Goal: Task Accomplishment & Management: Manage account settings

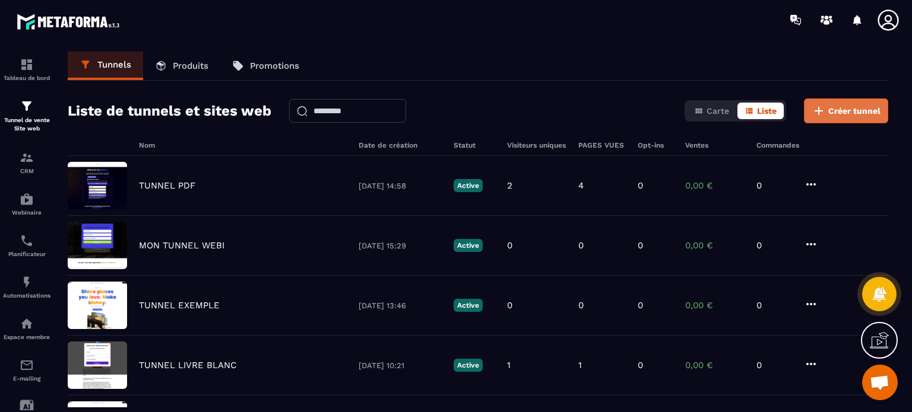
click at [854, 118] on button "Créer tunnel" at bounding box center [846, 111] width 84 height 25
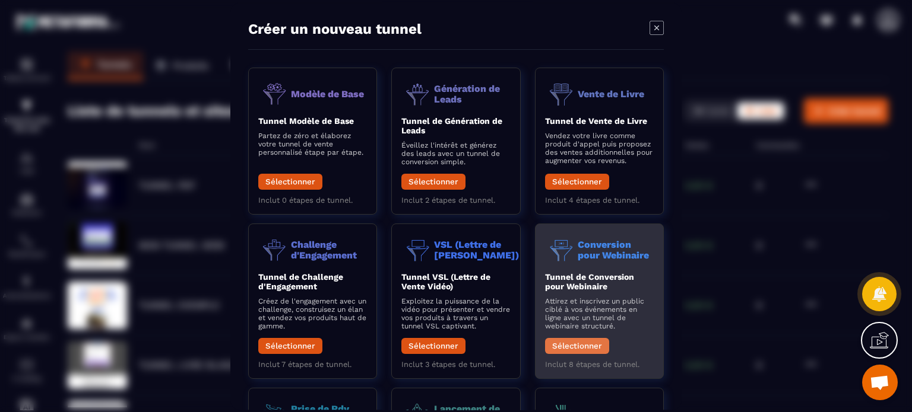
click at [574, 346] on button "Sélectionner" at bounding box center [577, 346] width 64 height 16
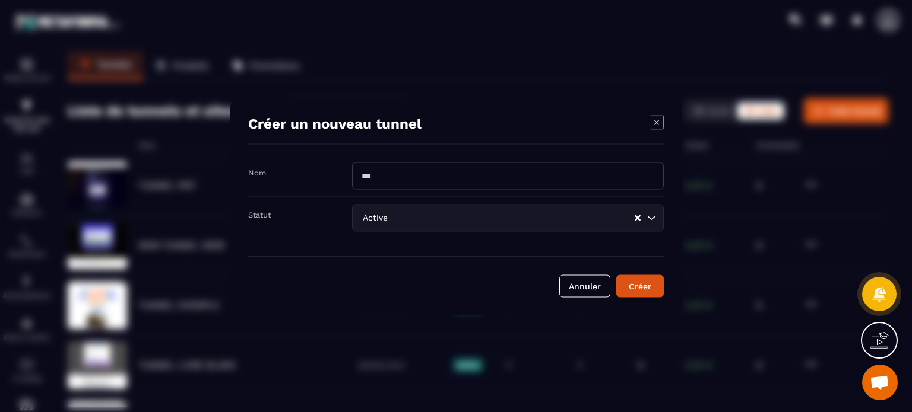
click at [408, 176] on input "Modal window" at bounding box center [508, 175] width 312 height 27
type input "*"
type input "**********"
click at [653, 294] on button "Créer" at bounding box center [639, 286] width 47 height 23
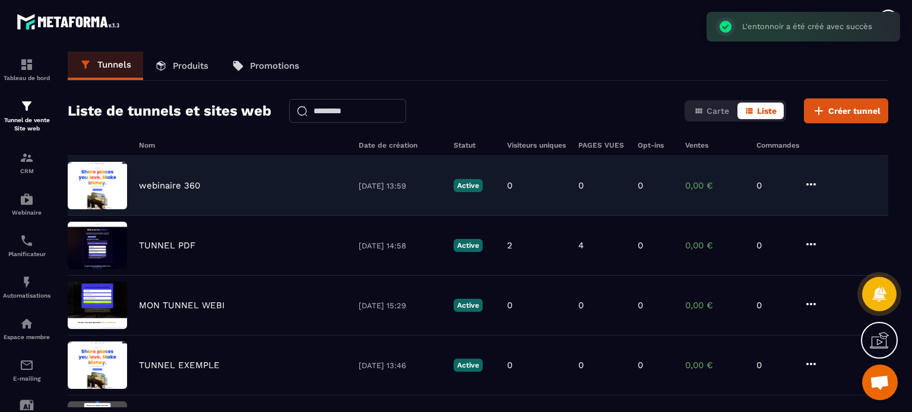
click at [144, 188] on p "webinaire 360" at bounding box center [169, 185] width 61 height 11
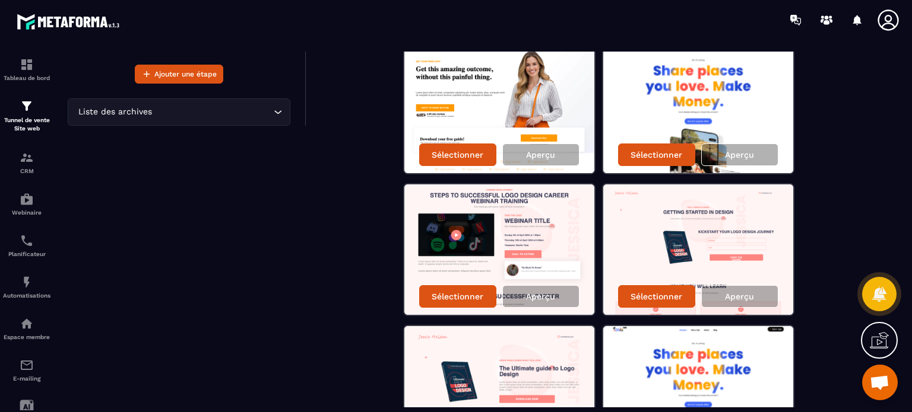
scroll to position [297, 0]
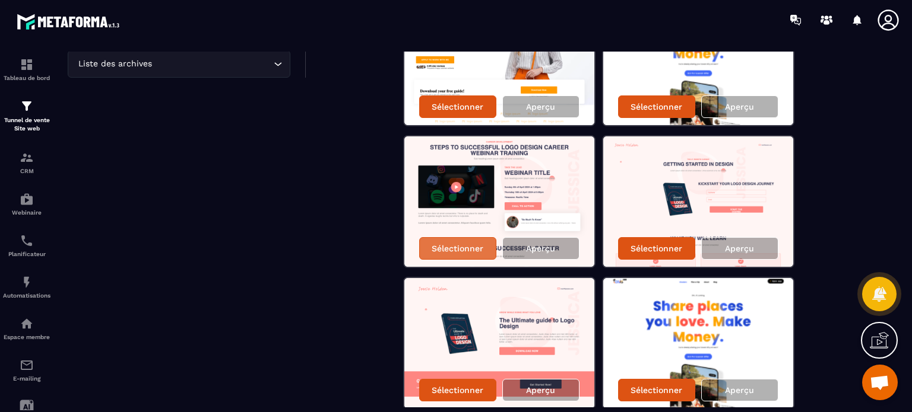
click at [472, 246] on p "Sélectionner" at bounding box center [457, 248] width 52 height 9
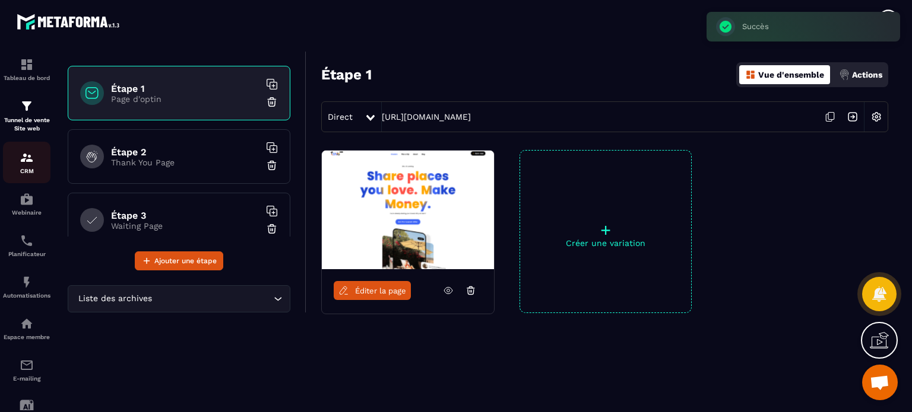
click at [21, 172] on p "CRM" at bounding box center [26, 171] width 47 height 7
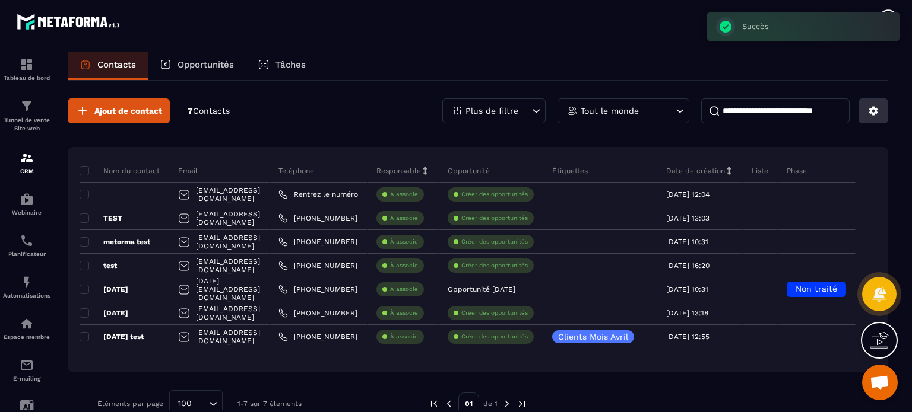
click at [874, 109] on icon at bounding box center [873, 111] width 9 height 9
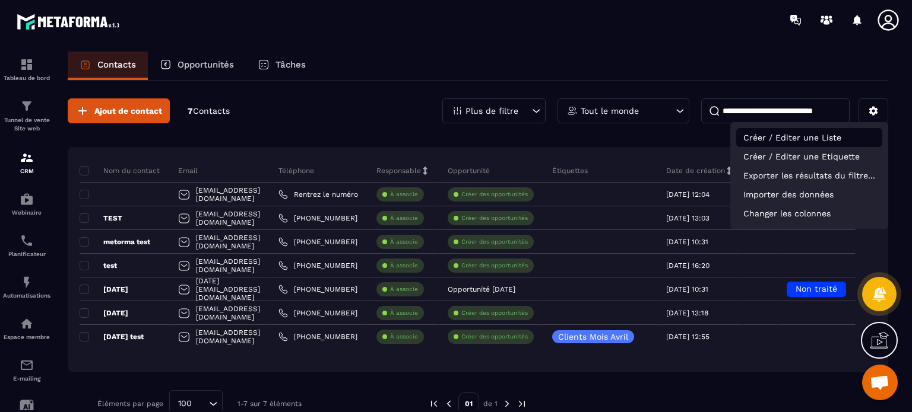
click at [794, 141] on p "Créer / Editer une Liste" at bounding box center [809, 137] width 146 height 19
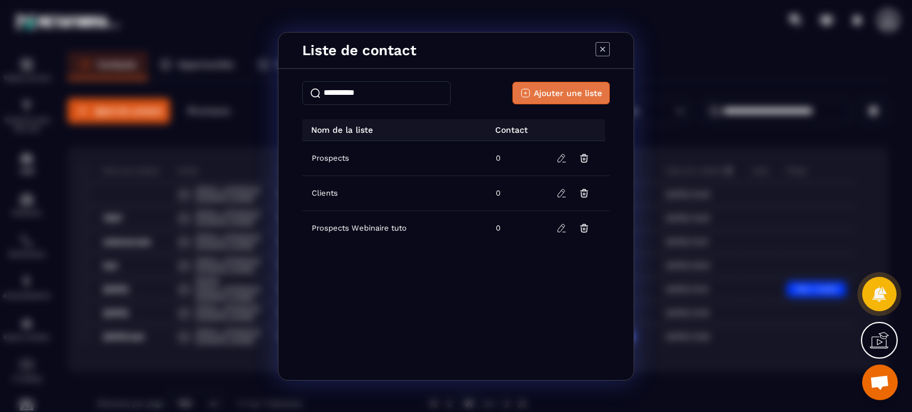
click at [548, 94] on span "Ajouter une liste" at bounding box center [568, 93] width 68 height 12
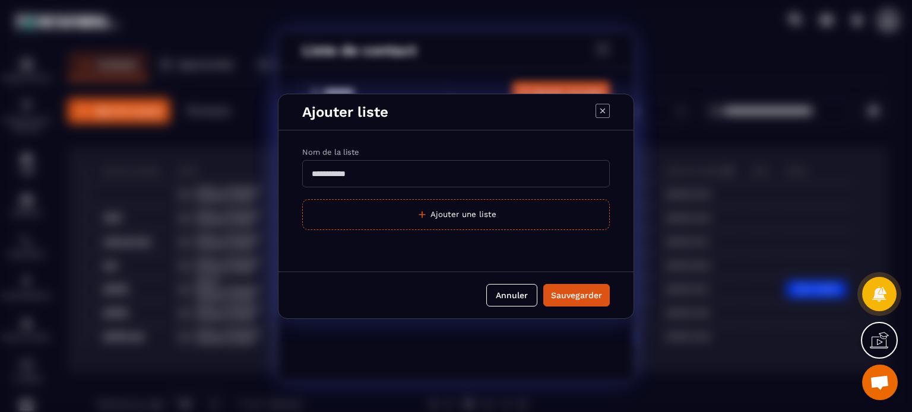
click at [420, 170] on input "Modal window" at bounding box center [455, 173] width 307 height 27
type input "**********"
click at [543, 284] on button "Sauvegarder" at bounding box center [576, 295] width 66 height 23
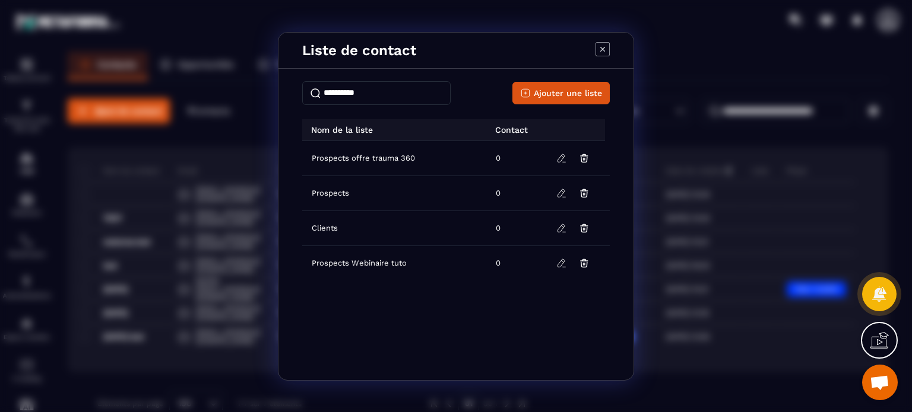
click at [603, 49] on icon "Modal window" at bounding box center [602, 49] width 14 height 14
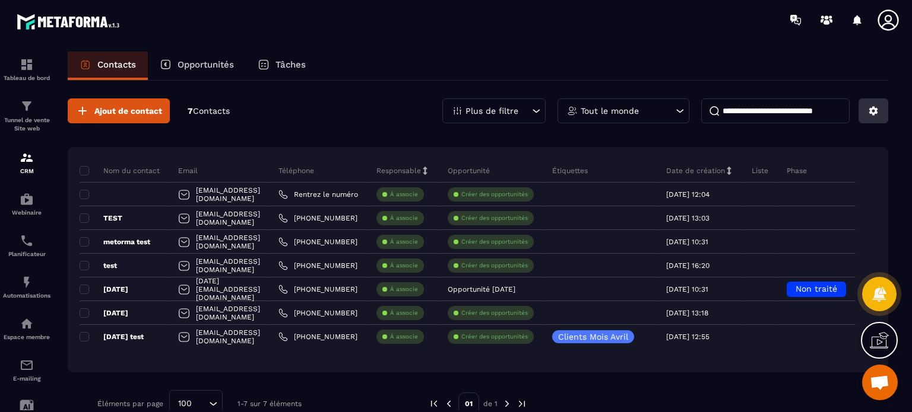
click at [868, 112] on icon at bounding box center [873, 111] width 11 height 11
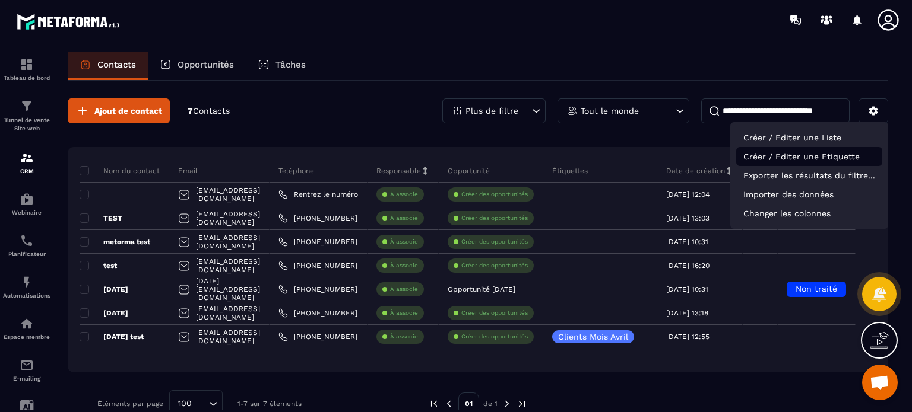
click at [799, 156] on p "Créer / Editer une Etiquette" at bounding box center [809, 156] width 146 height 19
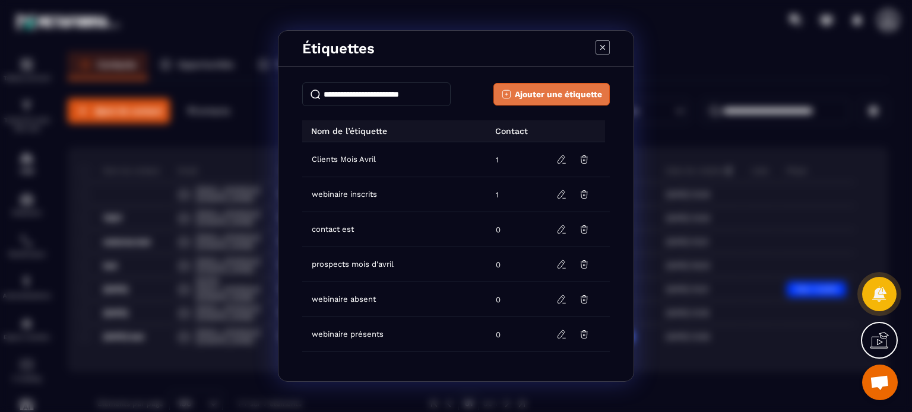
click at [541, 89] on span "Ajouter une étiquette" at bounding box center [558, 94] width 87 height 12
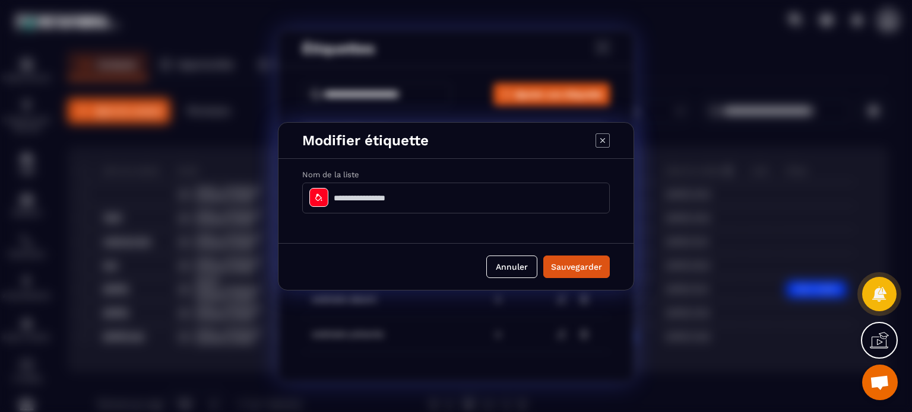
click at [366, 192] on input "Modal window" at bounding box center [455, 198] width 307 height 31
type input "**********"
click at [589, 261] on button "Sauvegarder" at bounding box center [576, 267] width 66 height 23
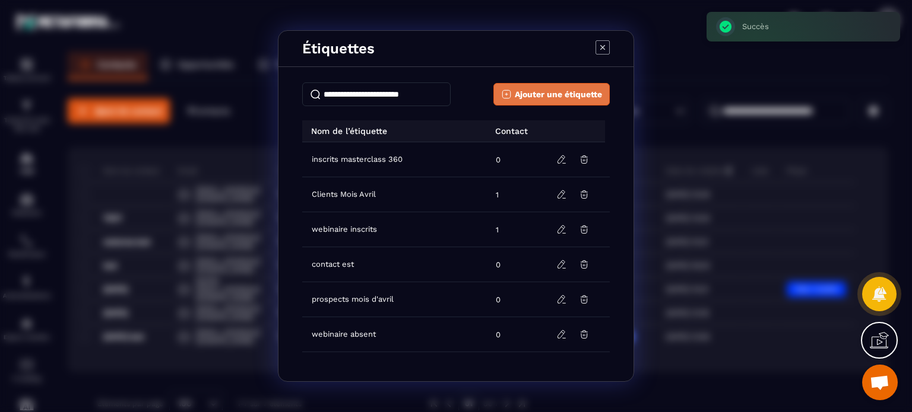
click at [528, 90] on span "Ajouter une étiquette" at bounding box center [558, 94] width 87 height 12
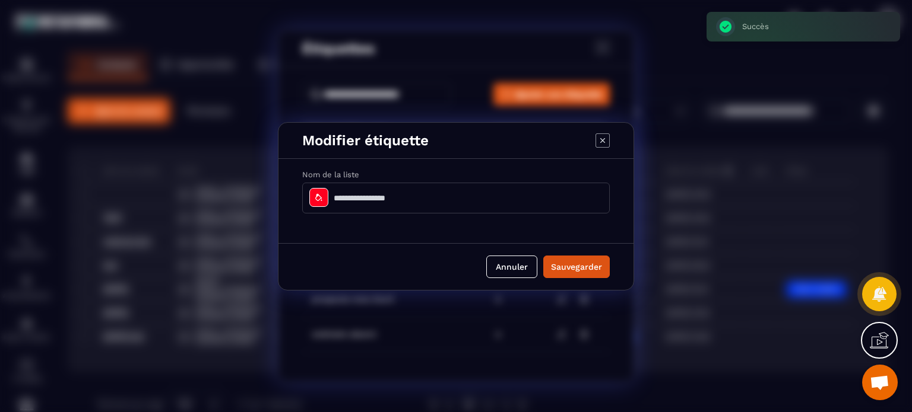
click at [382, 195] on input "Modal window" at bounding box center [455, 198] width 307 height 31
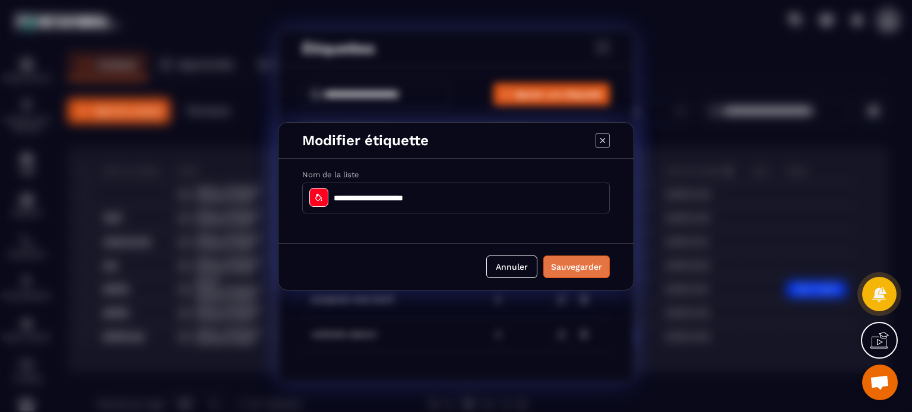
type input "**********"
click at [573, 272] on button "Sauvegarder" at bounding box center [576, 267] width 66 height 23
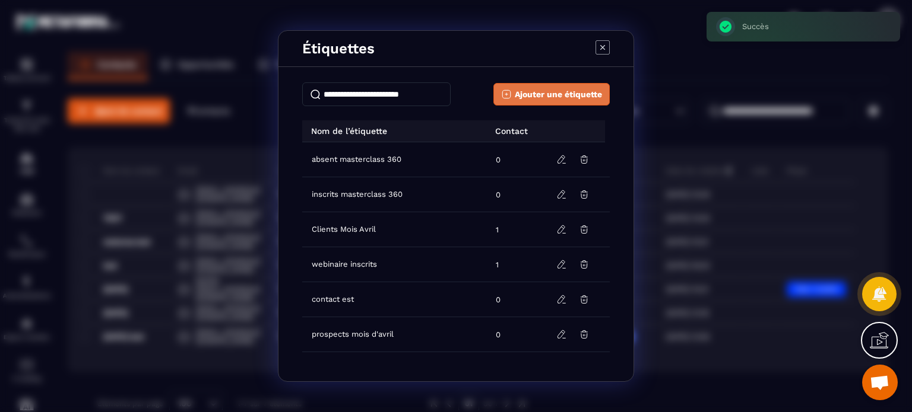
click at [553, 99] on span "Ajouter une étiquette" at bounding box center [558, 94] width 87 height 12
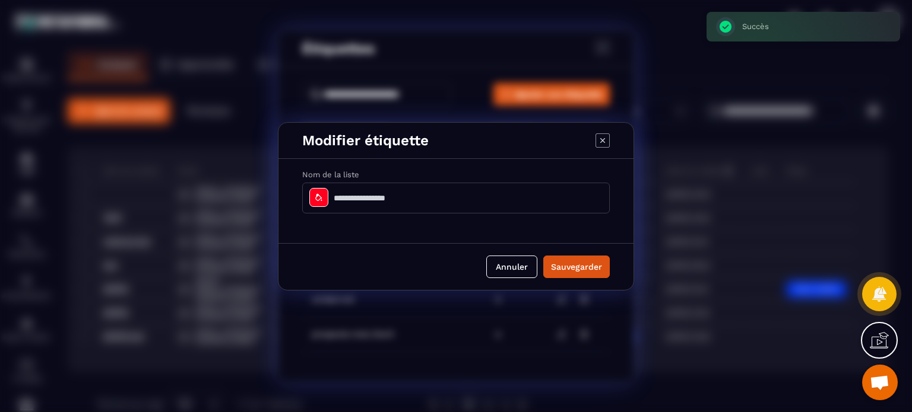
click at [395, 199] on input "Modal window" at bounding box center [455, 198] width 307 height 31
type input "*"
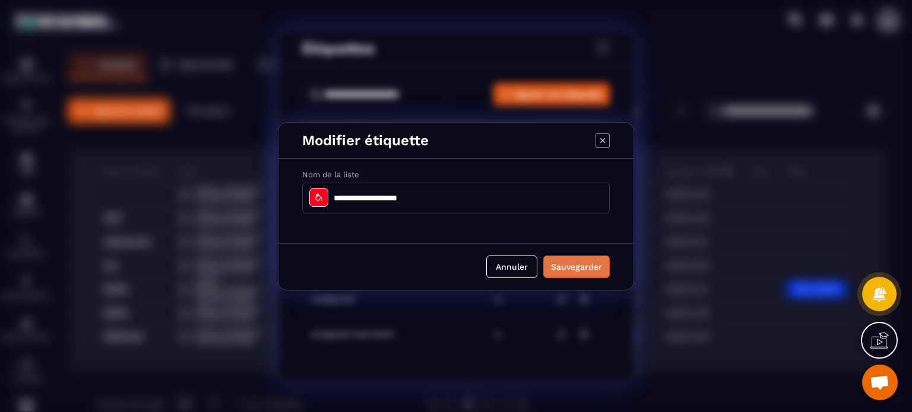
type input "**********"
click at [591, 274] on button "Sauvegarder" at bounding box center [576, 267] width 66 height 23
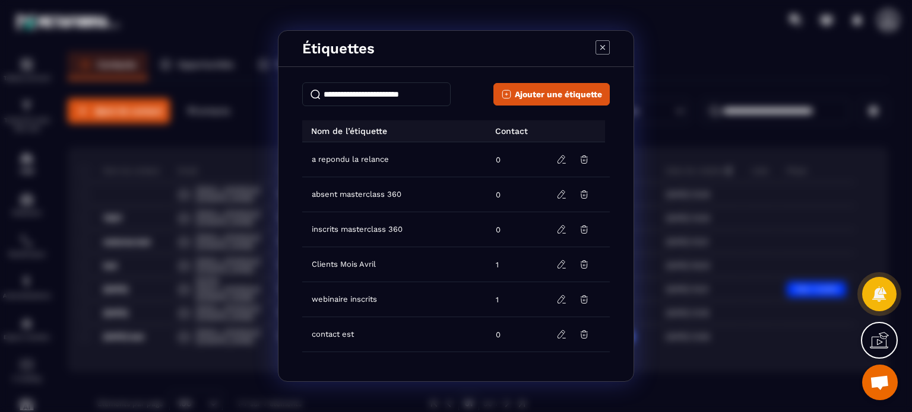
click at [598, 46] on icon "Modal window" at bounding box center [602, 47] width 14 height 14
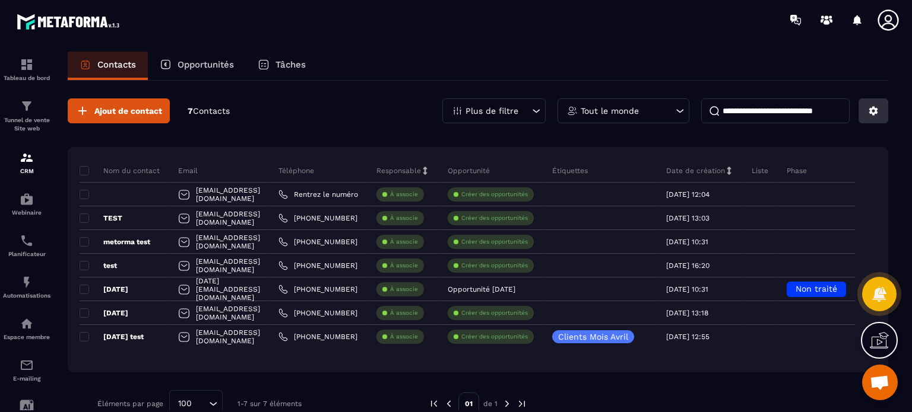
click at [869, 106] on icon at bounding box center [873, 111] width 11 height 11
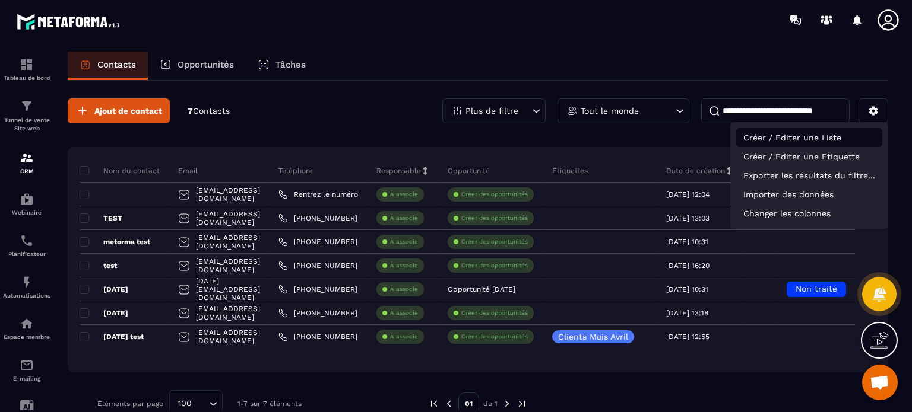
click at [774, 143] on p "Créer / Editer une Liste" at bounding box center [809, 137] width 146 height 19
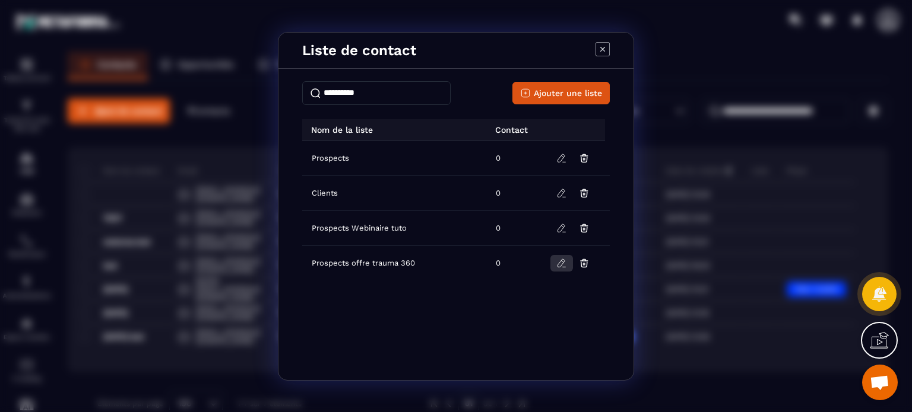
click at [560, 261] on icon "Modal window" at bounding box center [561, 263] width 11 height 11
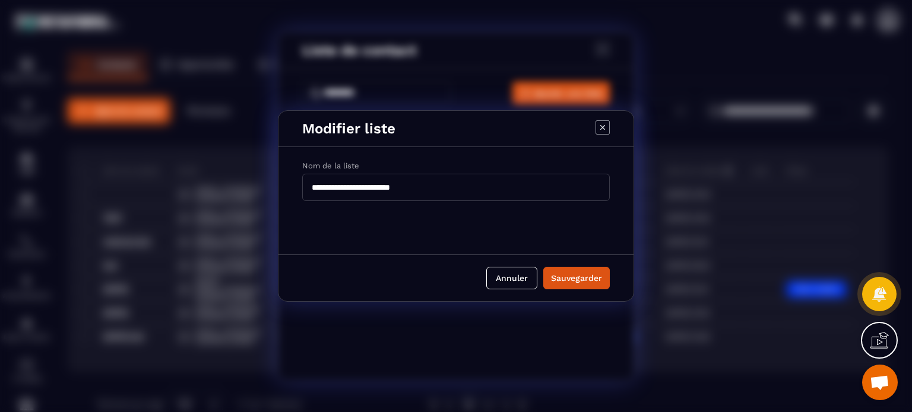
click at [605, 128] on icon "Modal window" at bounding box center [602, 127] width 14 height 14
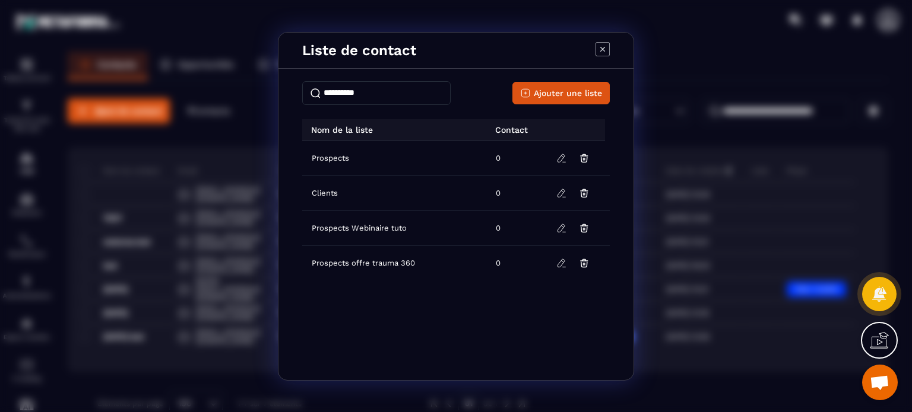
click at [598, 49] on icon "Modal window" at bounding box center [602, 49] width 14 height 14
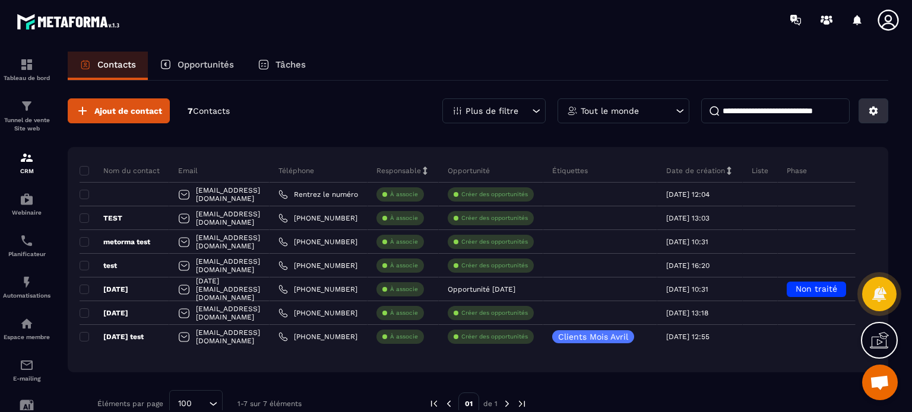
click at [866, 111] on button at bounding box center [873, 111] width 30 height 25
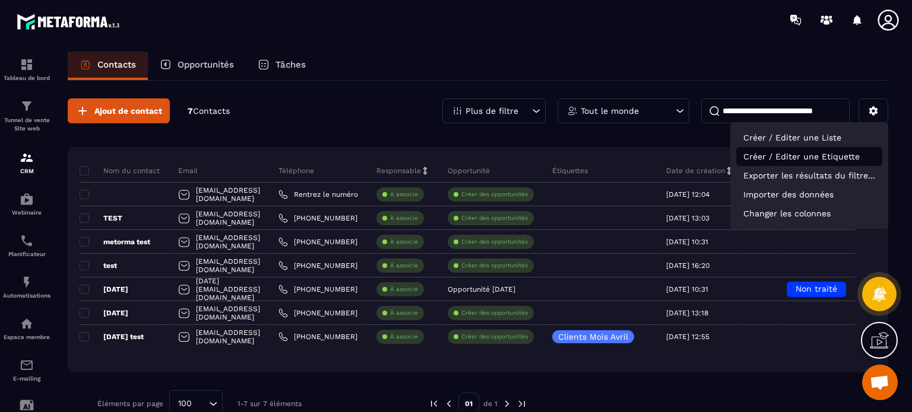
click at [794, 161] on p "Créer / Editer une Etiquette" at bounding box center [809, 156] width 146 height 19
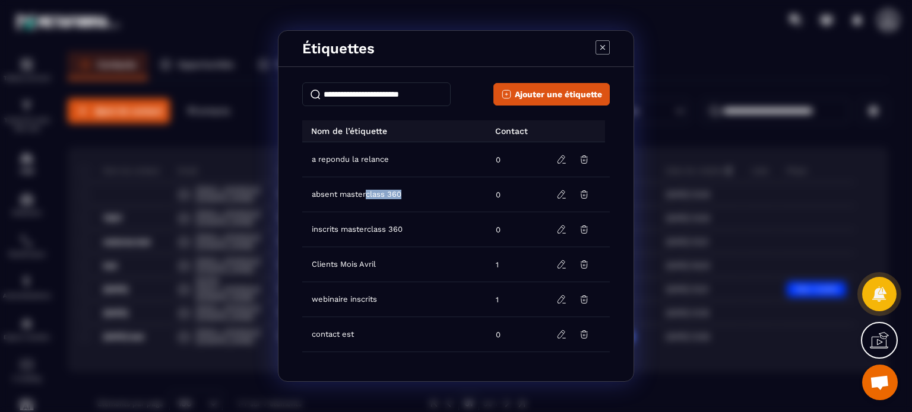
drag, startPoint x: 367, startPoint y: 195, endPoint x: 426, endPoint y: 195, distance: 58.8
click at [426, 195] on td "absent masterclass 360" at bounding box center [395, 194] width 186 height 35
click at [515, 144] on td "0" at bounding box center [515, 159] width 55 height 35
click at [602, 43] on icon "Modal window" at bounding box center [602, 47] width 14 height 14
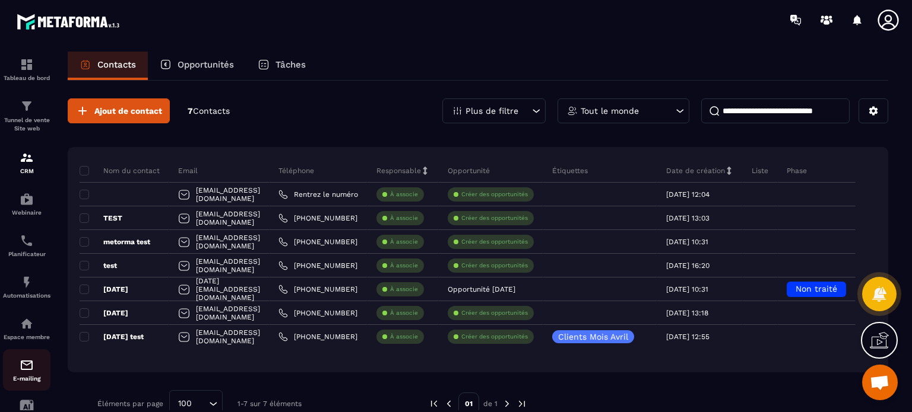
click at [22, 373] on img at bounding box center [27, 365] width 14 height 14
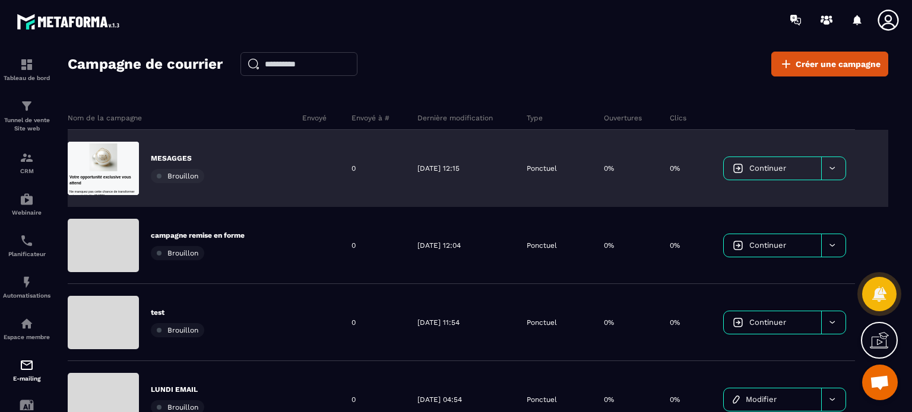
click at [162, 161] on p "MESAGGES" at bounding box center [177, 158] width 53 height 9
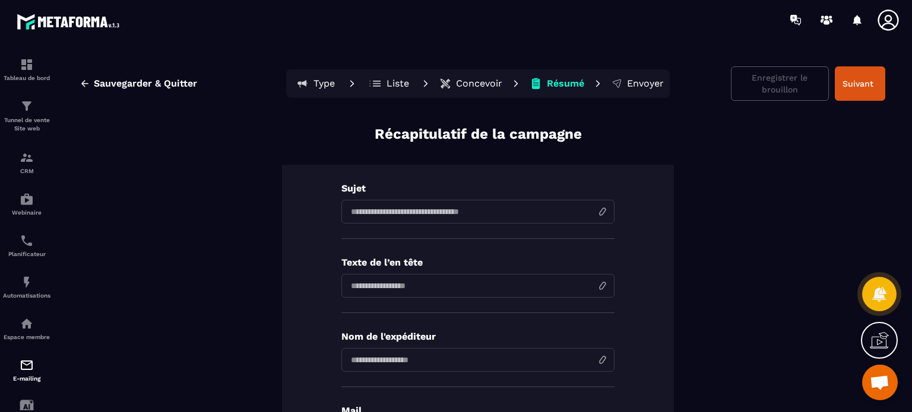
click at [390, 85] on p "Liste" at bounding box center [397, 84] width 23 height 12
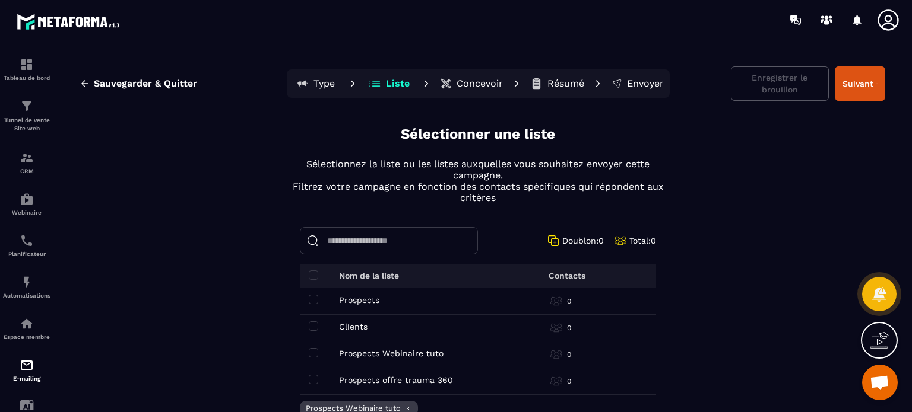
click at [243, 261] on div "Sauvegarder & Quitter Type Liste Concevoir Résumé Envoyer Enregistrer le brouil…" at bounding box center [478, 237] width 844 height 371
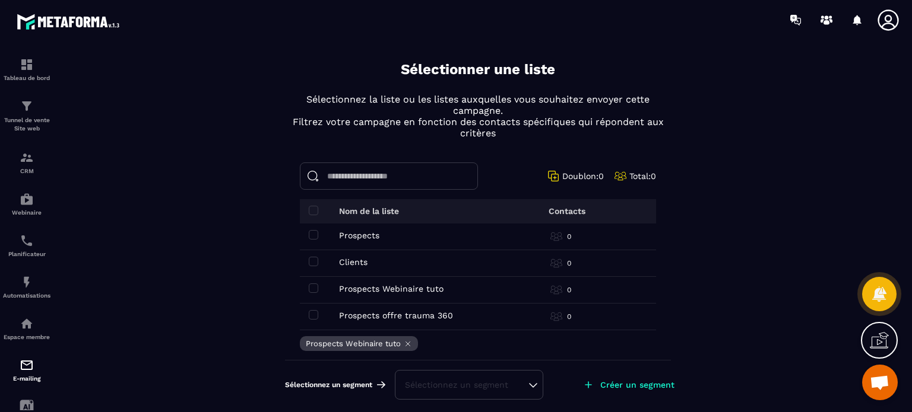
click at [404, 342] on icon at bounding box center [408, 344] width 8 height 8
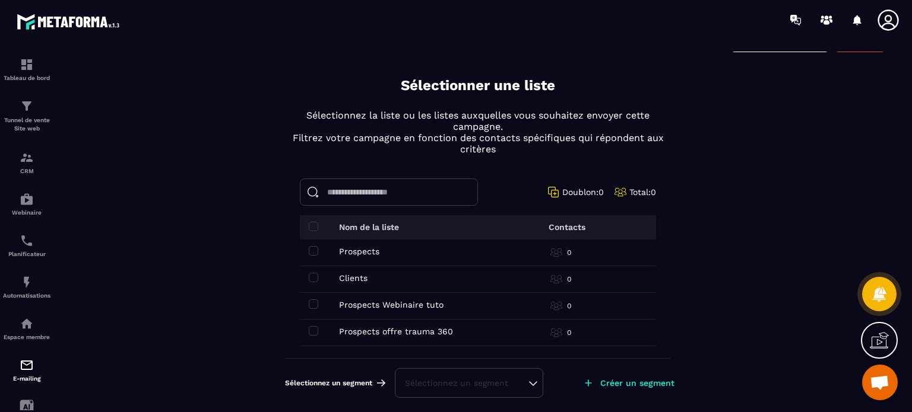
scroll to position [47, 0]
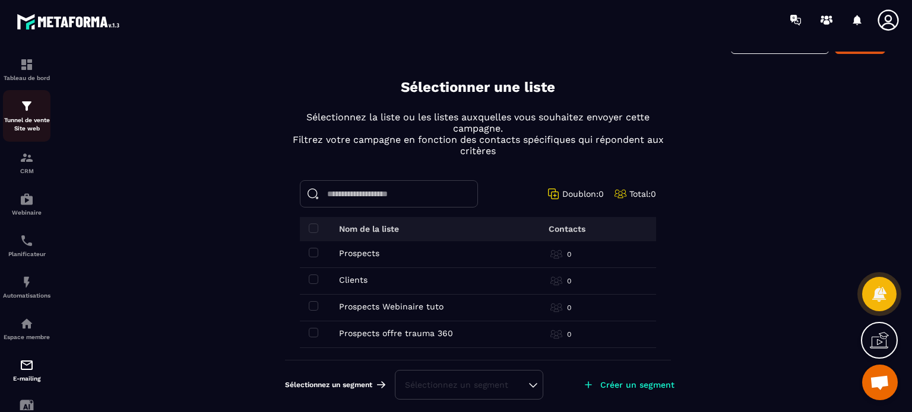
click at [31, 115] on div "Tunnel de vente Site web" at bounding box center [26, 116] width 47 height 34
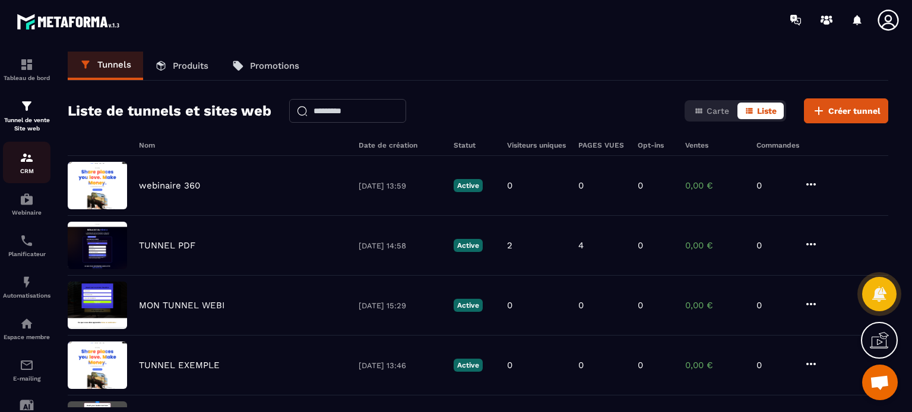
click at [6, 174] on p "CRM" at bounding box center [26, 171] width 47 height 7
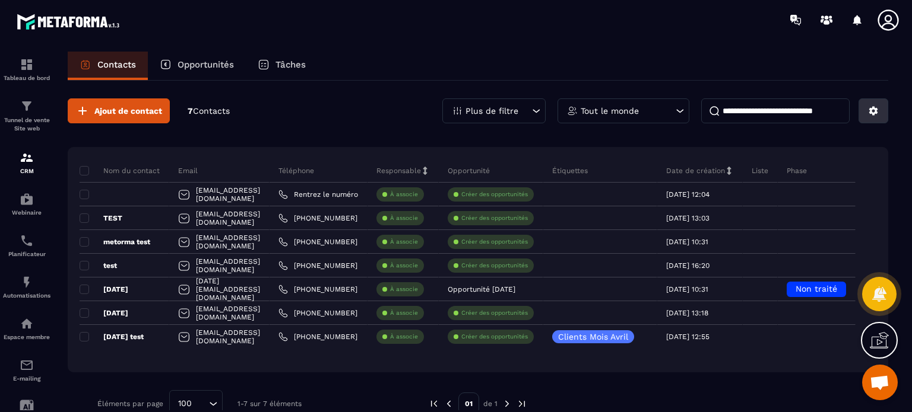
click at [881, 109] on button at bounding box center [873, 111] width 30 height 25
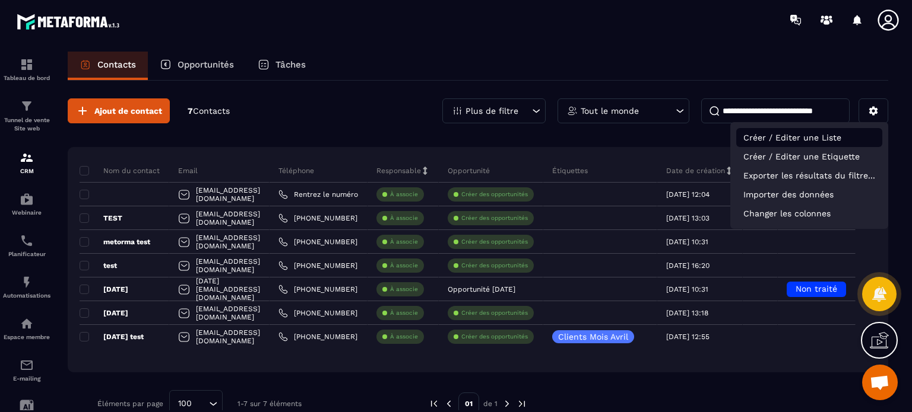
click at [796, 144] on p "Créer / Editer une Liste" at bounding box center [809, 137] width 146 height 19
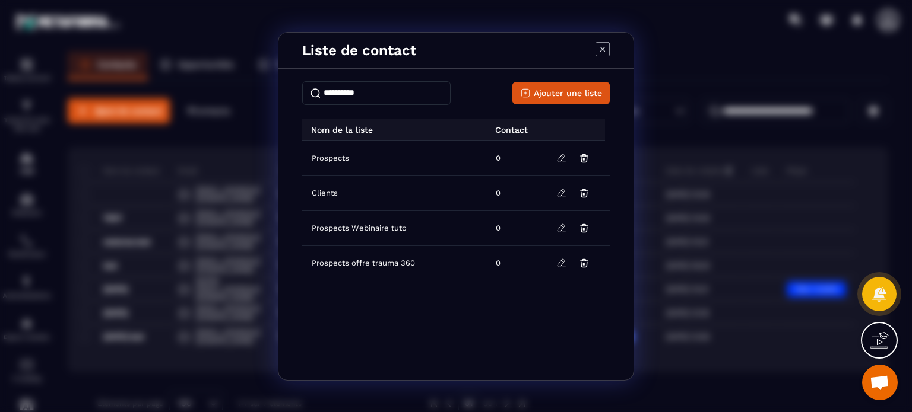
click at [599, 47] on icon "Modal window" at bounding box center [602, 49] width 14 height 14
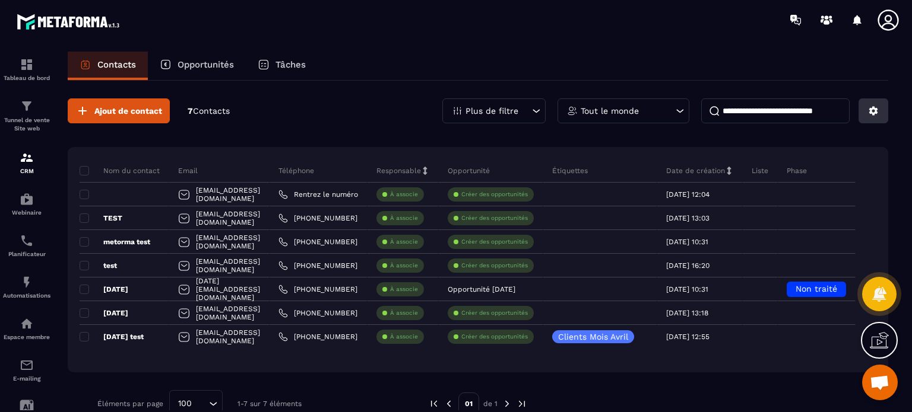
click at [880, 115] on button at bounding box center [873, 111] width 30 height 25
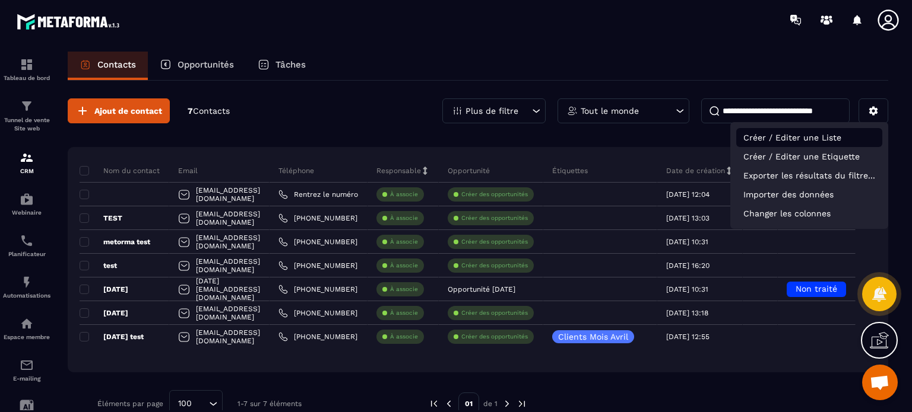
click at [777, 139] on p "Créer / Editer une Liste" at bounding box center [809, 137] width 146 height 19
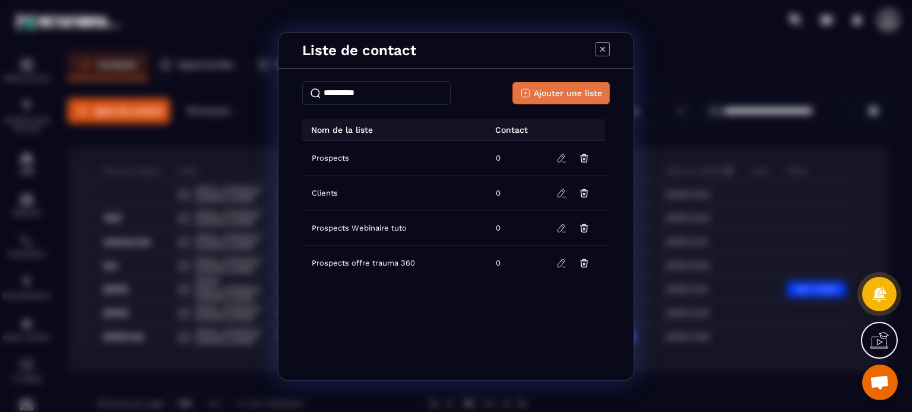
click at [551, 99] on button "Ajouter une liste" at bounding box center [560, 93] width 97 height 23
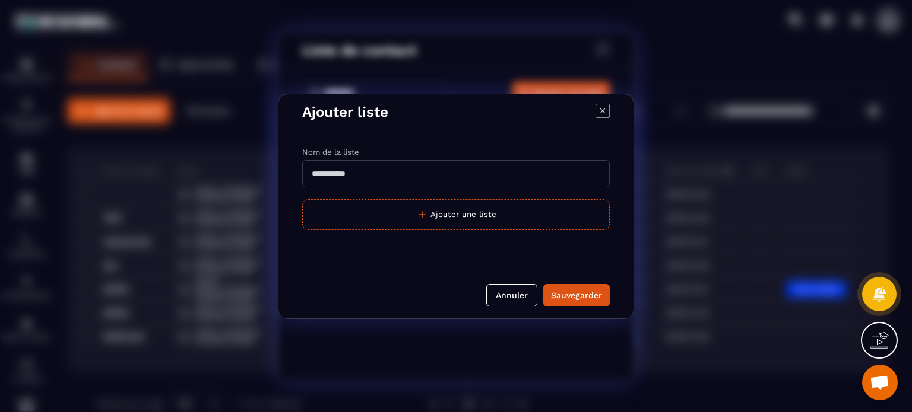
click at [375, 179] on input "Modal window" at bounding box center [455, 173] width 307 height 27
type input "*"
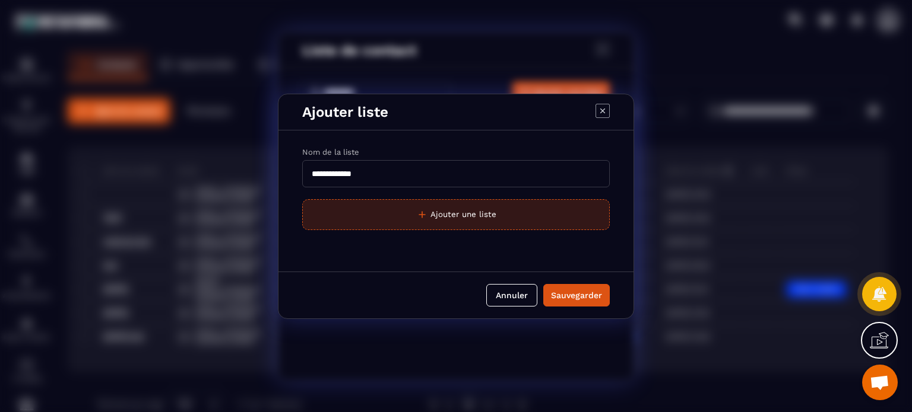
type input "**********"
click at [374, 218] on button "Ajouter une liste" at bounding box center [455, 214] width 307 height 31
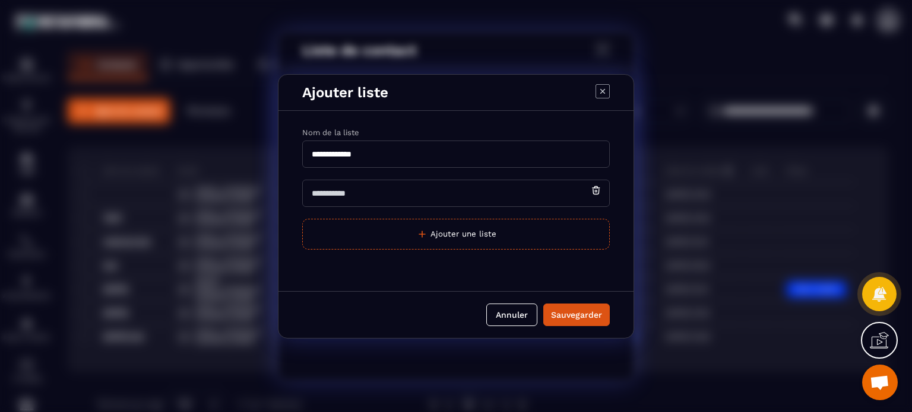
click at [363, 190] on input "Modal window" at bounding box center [455, 193] width 307 height 27
type input "*******"
drag, startPoint x: 351, startPoint y: 158, endPoint x: 389, endPoint y: 158, distance: 38.0
click at [389, 158] on input "**********" at bounding box center [455, 154] width 307 height 27
drag, startPoint x: 313, startPoint y: 196, endPoint x: 387, endPoint y: 205, distance: 74.1
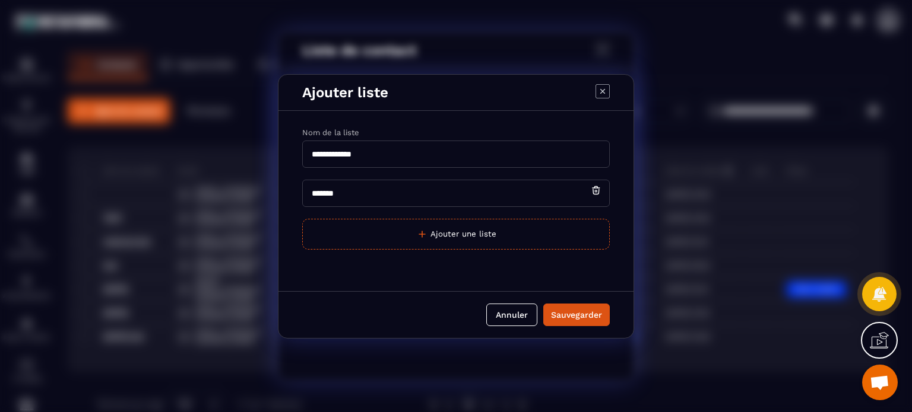
click at [387, 205] on input "*******" at bounding box center [455, 193] width 307 height 27
click at [582, 313] on div "Sauvegarder" at bounding box center [576, 315] width 51 height 12
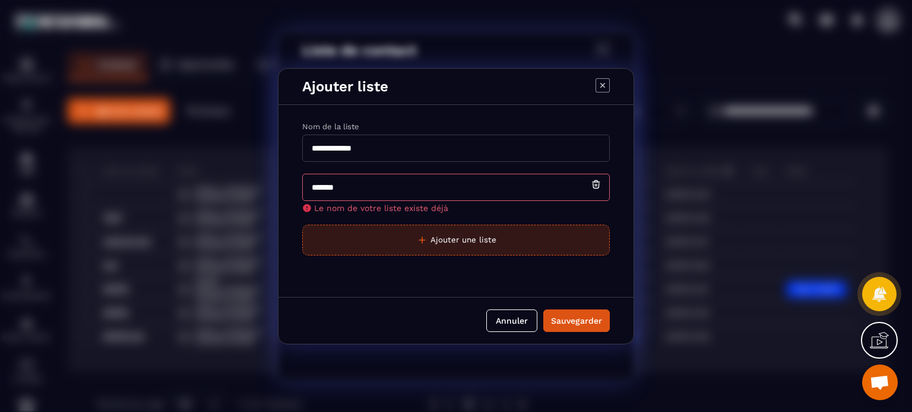
click at [487, 236] on button "Ajouter une liste" at bounding box center [455, 240] width 307 height 31
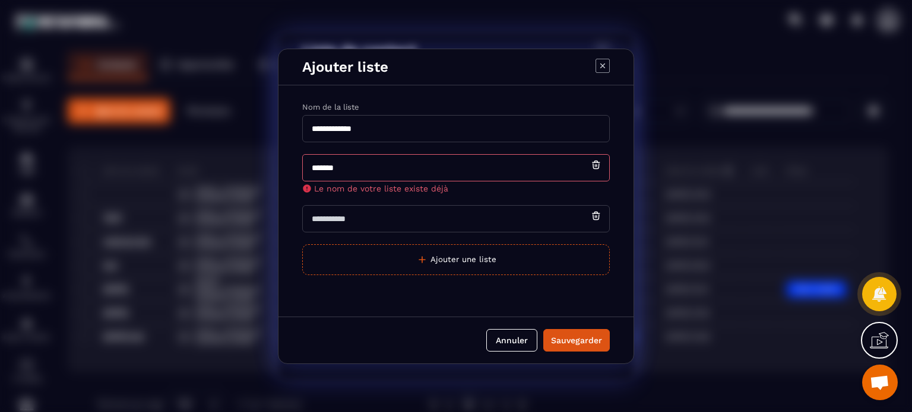
click at [356, 220] on input "Modal window" at bounding box center [455, 218] width 307 height 27
type input "*****"
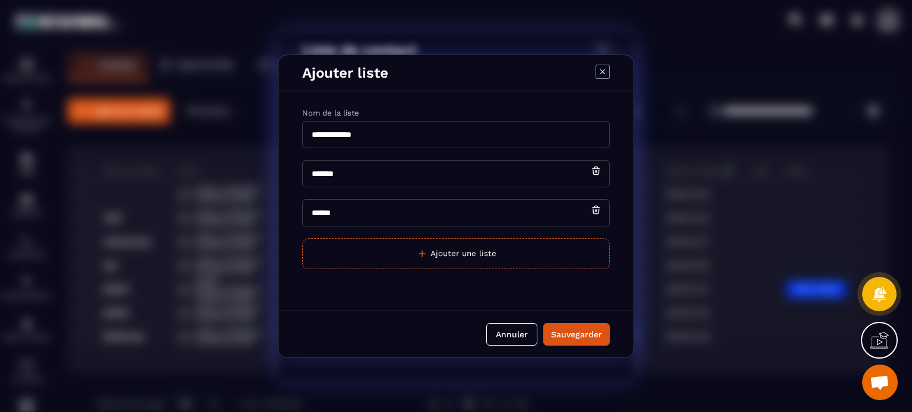
click at [606, 71] on icon "Modal window" at bounding box center [602, 72] width 14 height 14
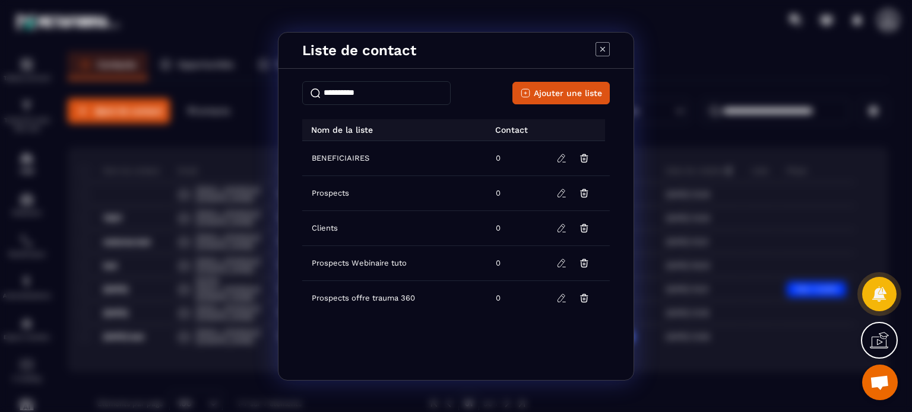
click at [603, 48] on icon "Modal window" at bounding box center [602, 48] width 5 height 5
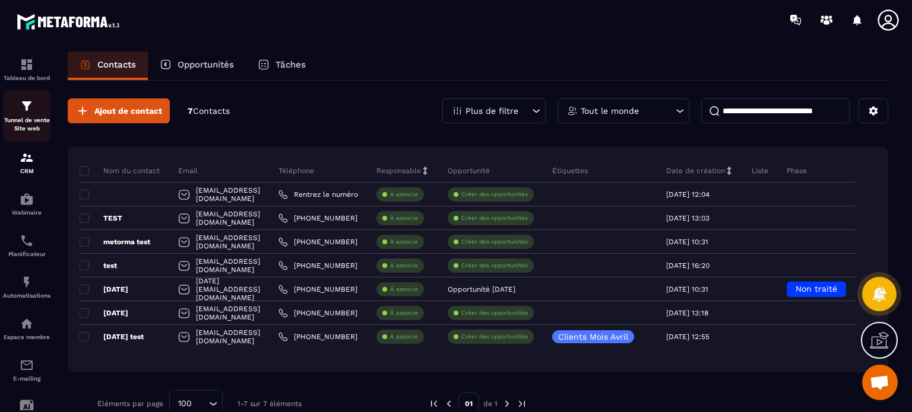
click at [24, 118] on p "Tunnel de vente Site web" at bounding box center [26, 124] width 47 height 17
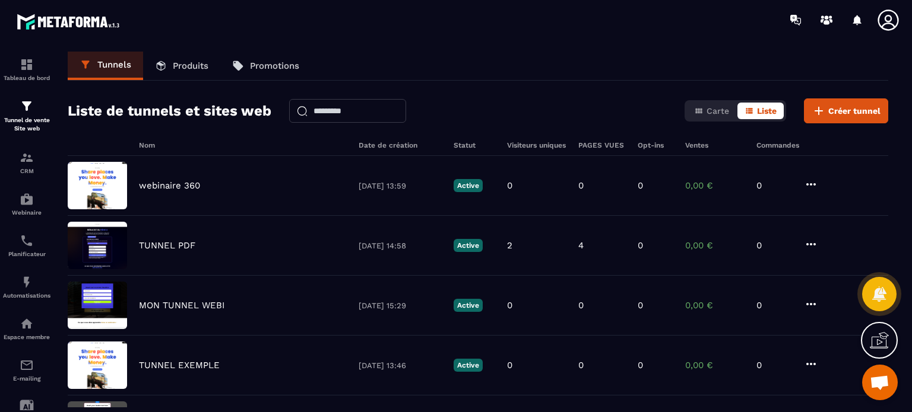
click at [188, 68] on p "Produits" at bounding box center [191, 66] width 36 height 11
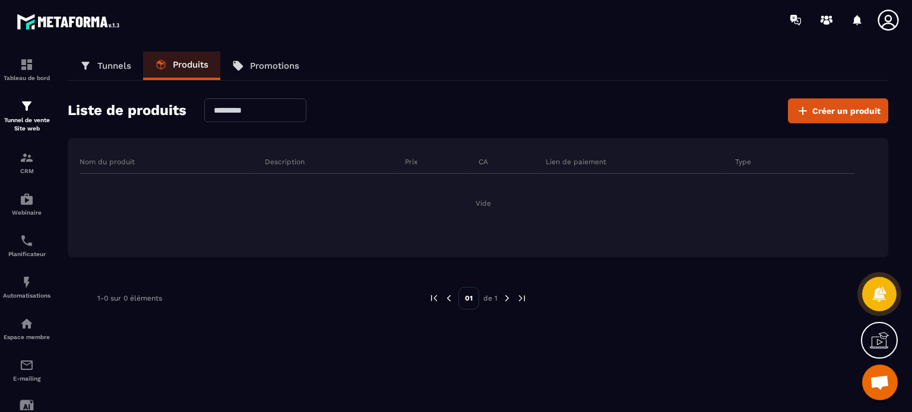
click at [885, 11] on icon at bounding box center [888, 20] width 24 height 24
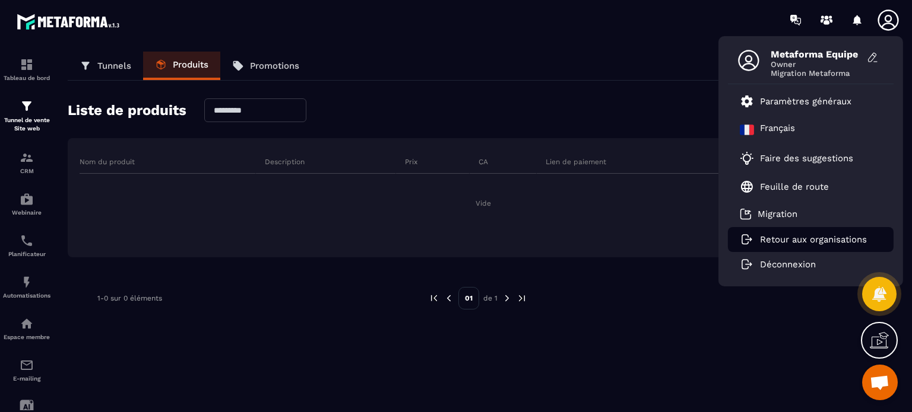
click at [772, 243] on p "Retour aux organisations" at bounding box center [813, 239] width 107 height 11
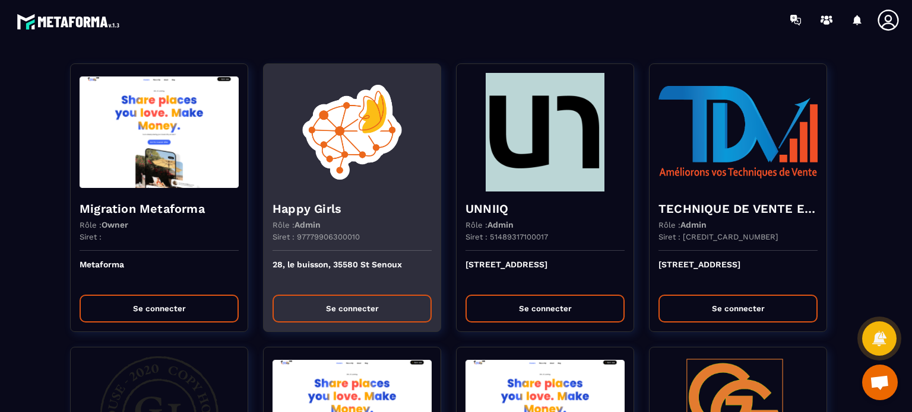
click at [348, 208] on h4 "Happy Girls" at bounding box center [351, 209] width 159 height 17
